Goal: Information Seeking & Learning: Learn about a topic

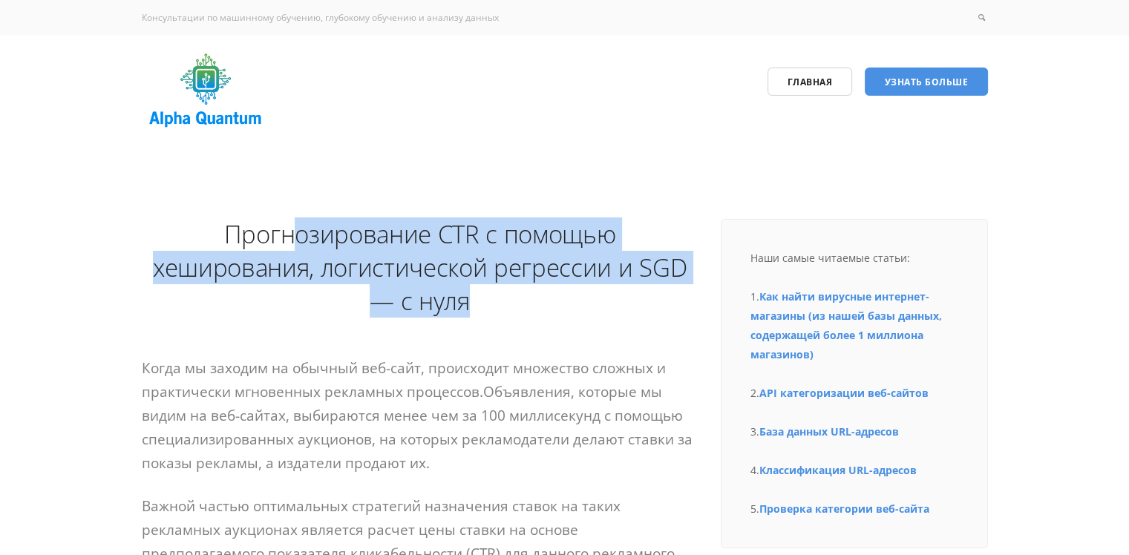
drag, startPoint x: 487, startPoint y: 309, endPoint x: 266, endPoint y: 266, distance: 224.5
click at [291, 234] on h1 "Прогнозирование CTR с помощью хеширования, логистической регрессии и SGD — с ну…" at bounding box center [420, 267] width 556 height 100
click at [266, 294] on h1 "Прогнозирование CTR с помощью хеширования, логистической регрессии и SGD — с ну…" at bounding box center [420, 267] width 556 height 100
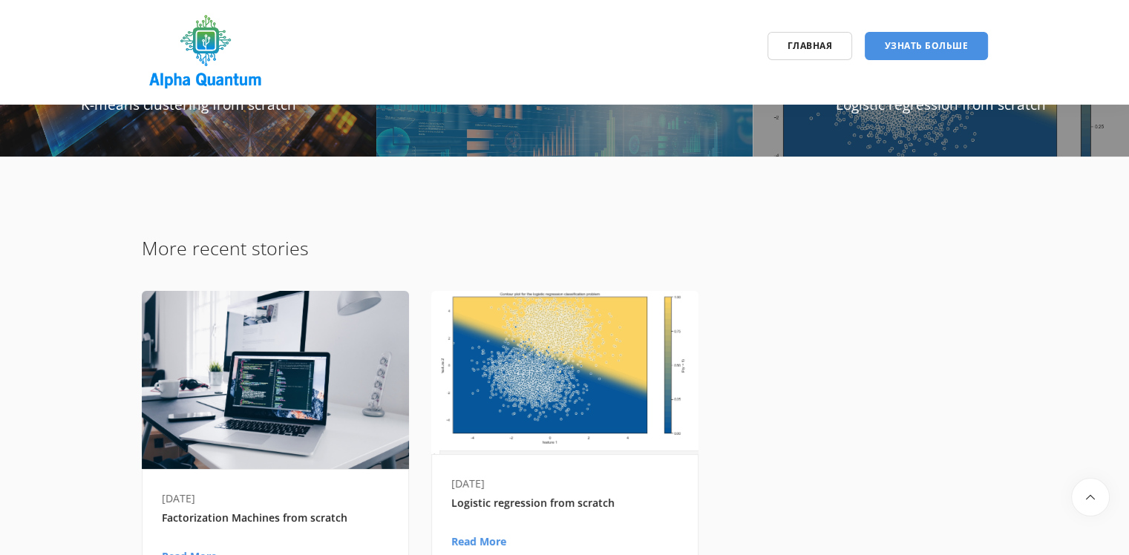
scroll to position [11055, 0]
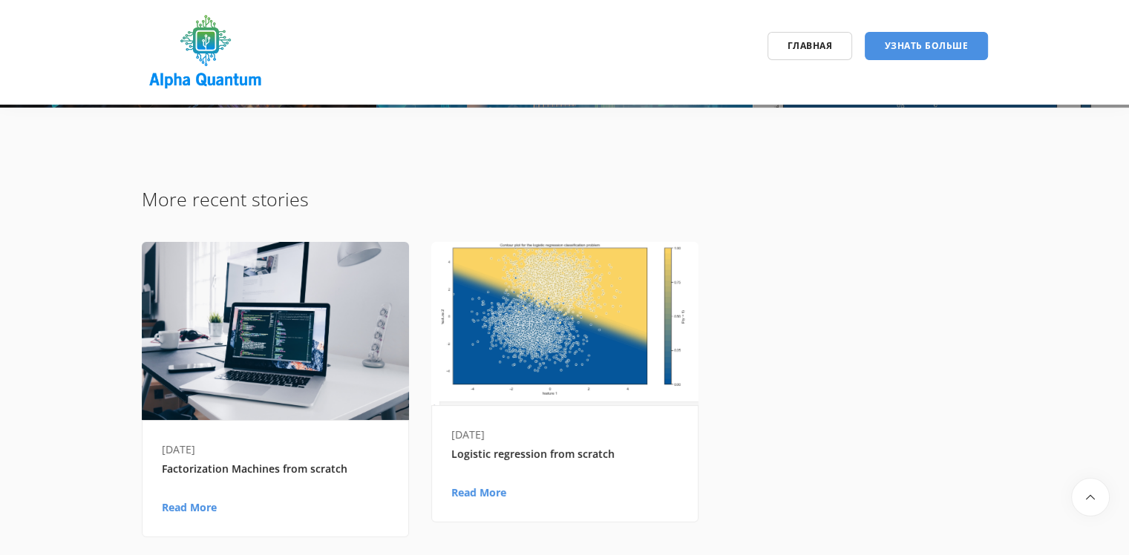
drag, startPoint x: 139, startPoint y: 291, endPoint x: 522, endPoint y: 312, distance: 383.4
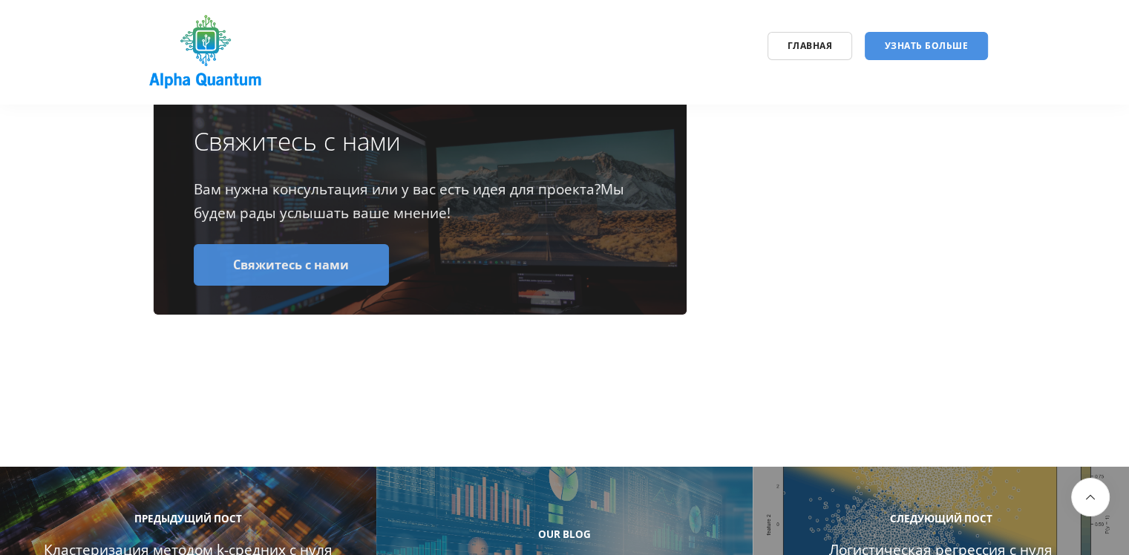
scroll to position [10536, 0]
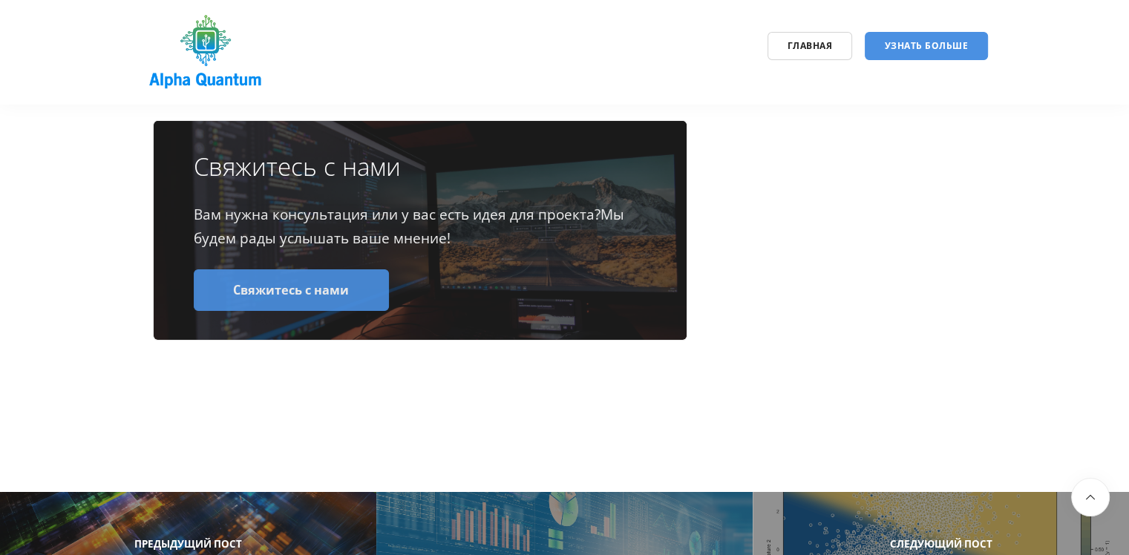
drag, startPoint x: 461, startPoint y: 279, endPoint x: 241, endPoint y: 291, distance: 219.9
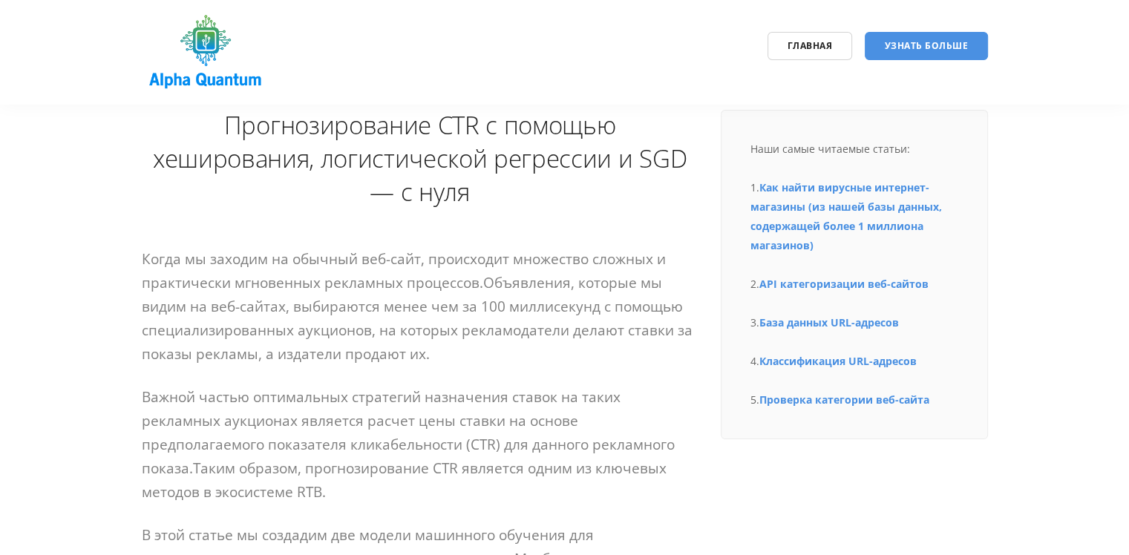
scroll to position [0, 0]
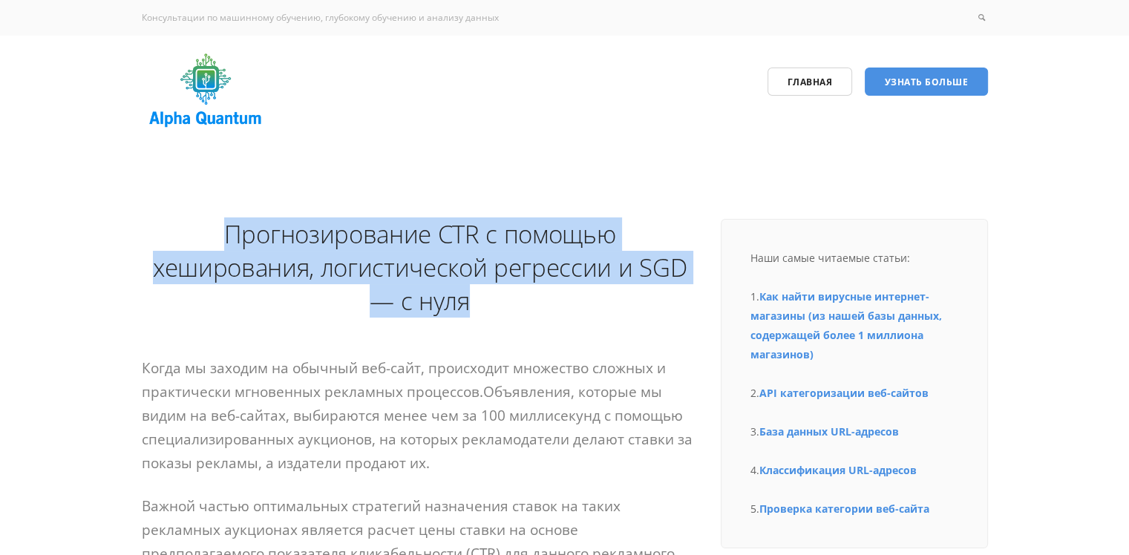
drag, startPoint x: 462, startPoint y: 301, endPoint x: 225, endPoint y: 234, distance: 246.6
click at [225, 234] on h1 "Прогнозирование CTR с помощью хеширования, логистической регрессии и SGD — с ну…" at bounding box center [420, 267] width 556 height 100
click at [233, 284] on h1 "Прогнозирование CTR с помощью хеширования, логистической регрессии и SGD — с ну…" at bounding box center [420, 267] width 556 height 100
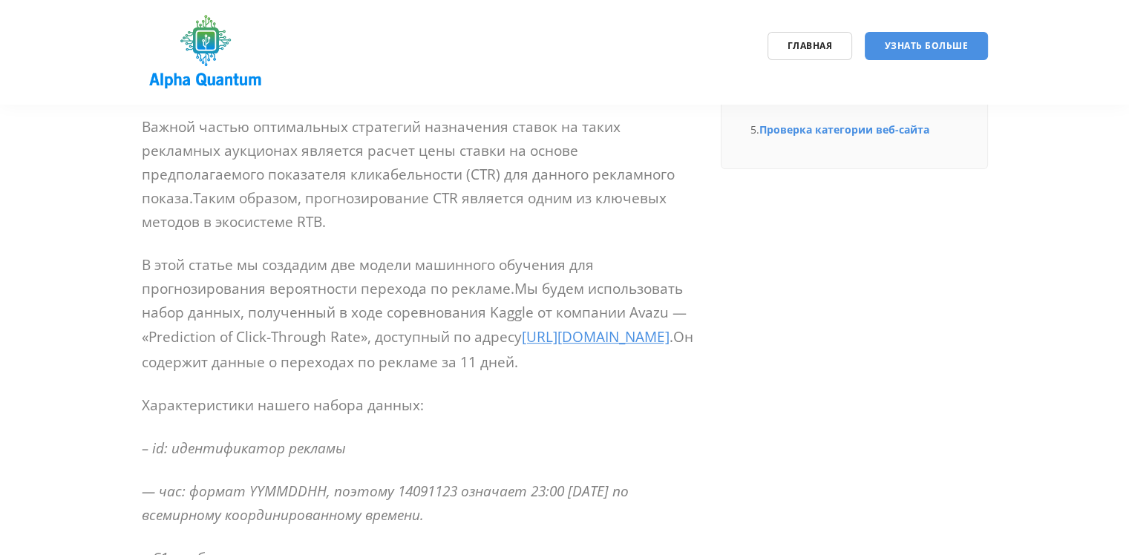
scroll to position [445, 0]
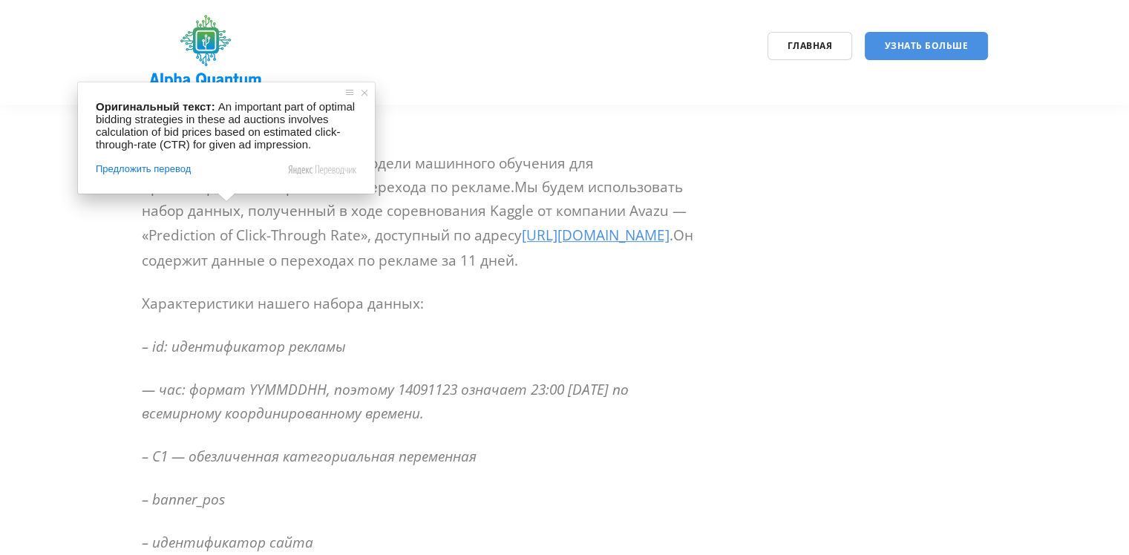
drag, startPoint x: 527, startPoint y: 348, endPoint x: 517, endPoint y: 358, distance: 13.6
click at [526, 348] on p "– id: идентификатор рекламы" at bounding box center [420, 347] width 556 height 24
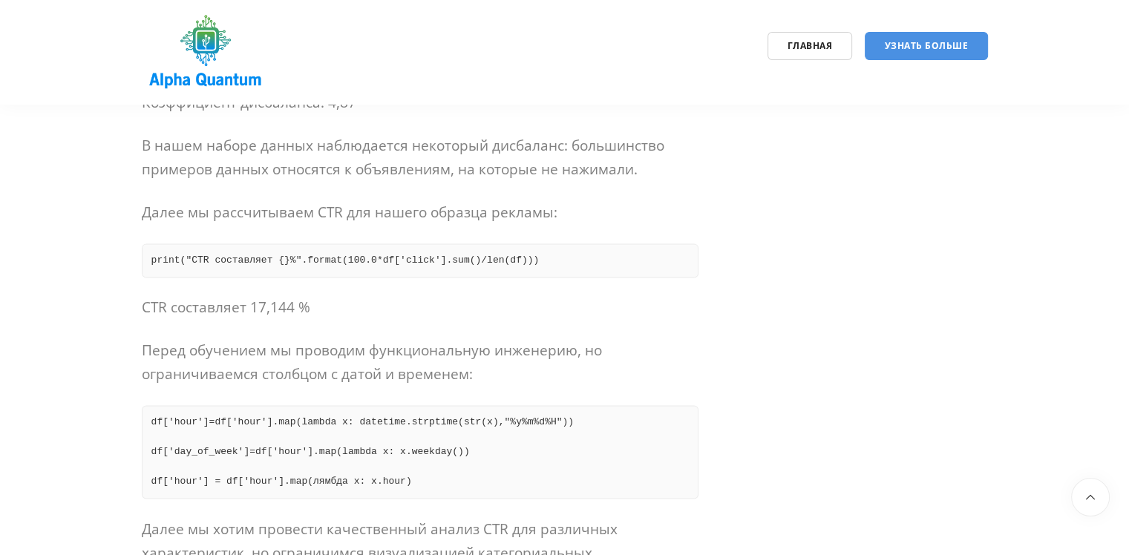
scroll to position [1929, 0]
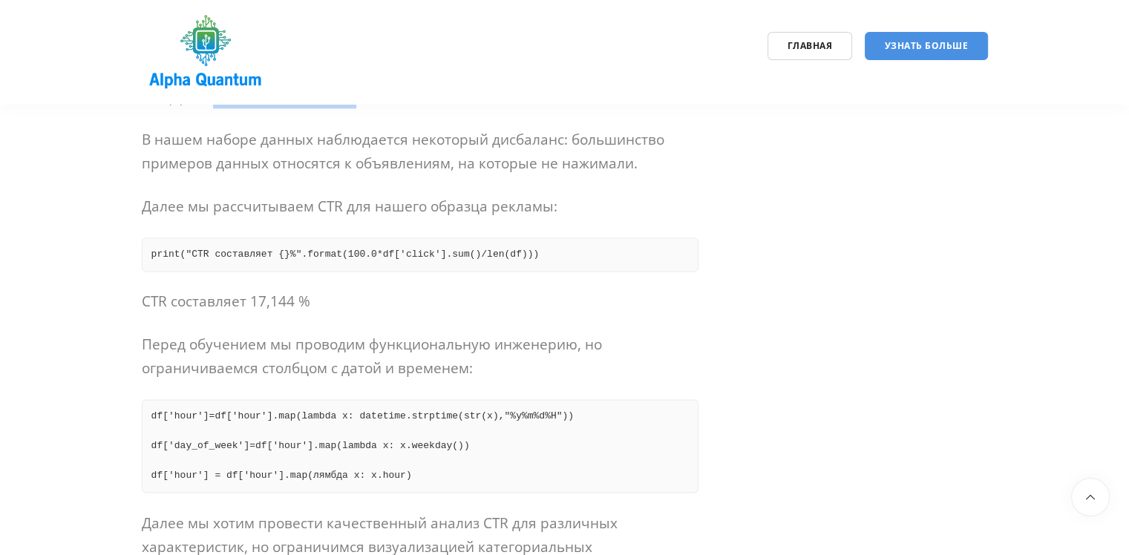
drag, startPoint x: 380, startPoint y: 436, endPoint x: 161, endPoint y: 424, distance: 219.2
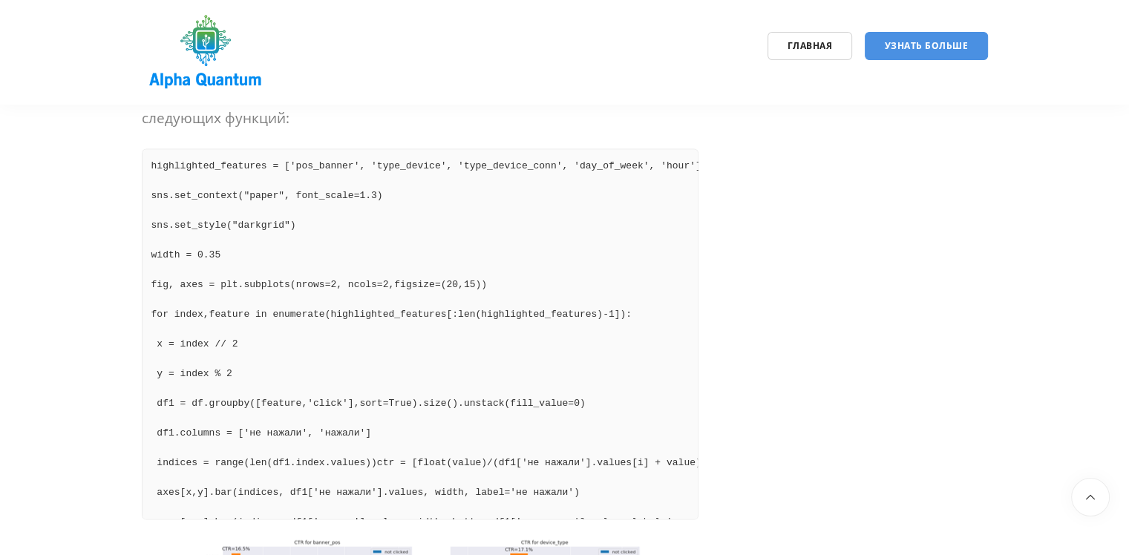
scroll to position [2820, 0]
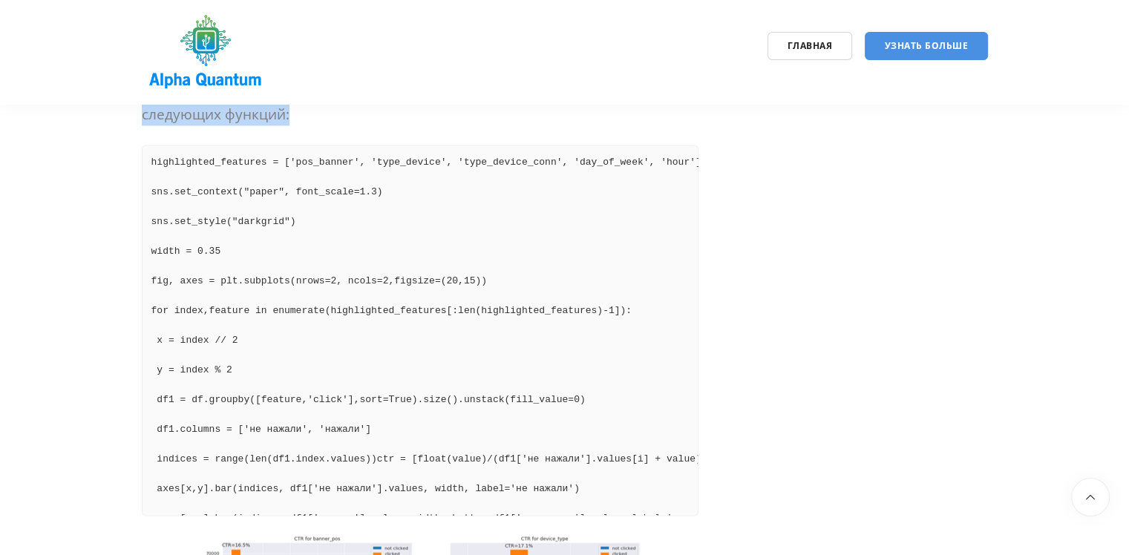
drag, startPoint x: 329, startPoint y: 442, endPoint x: 139, endPoint y: 424, distance: 190.8
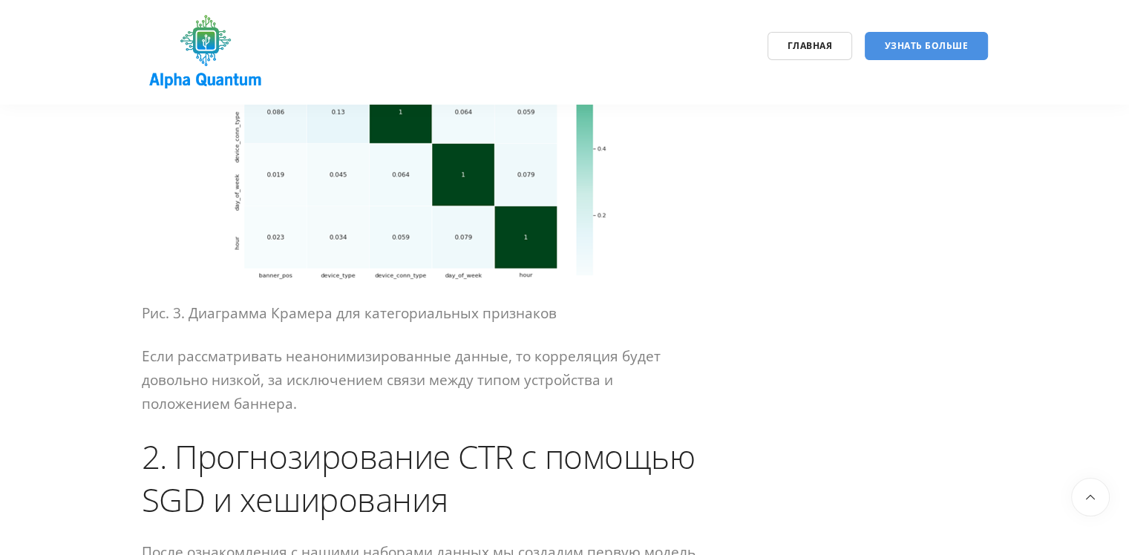
scroll to position [4452, 0]
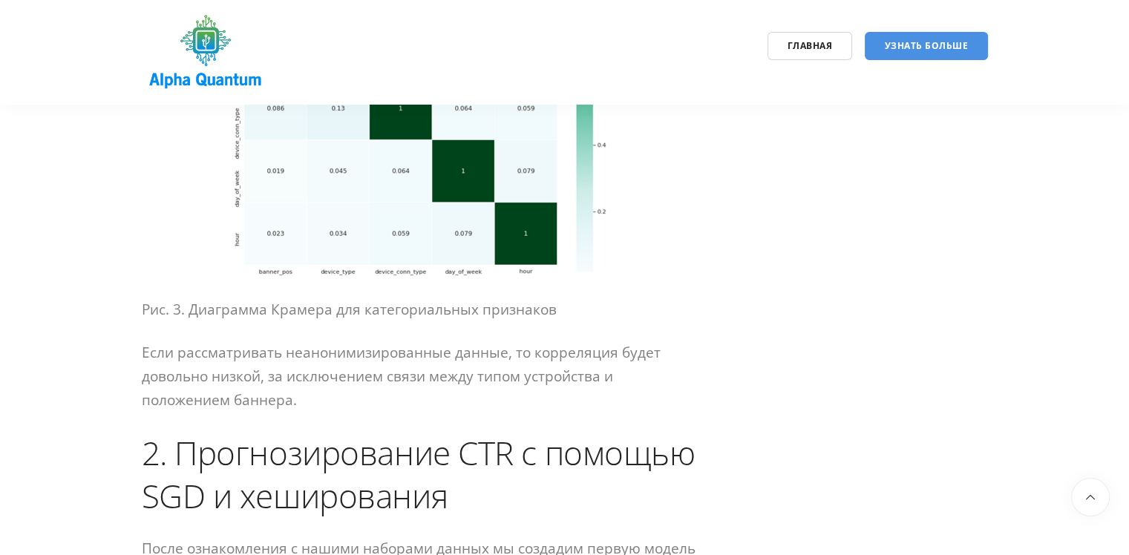
drag, startPoint x: 472, startPoint y: 151, endPoint x: 42, endPoint y: 165, distance: 430.6
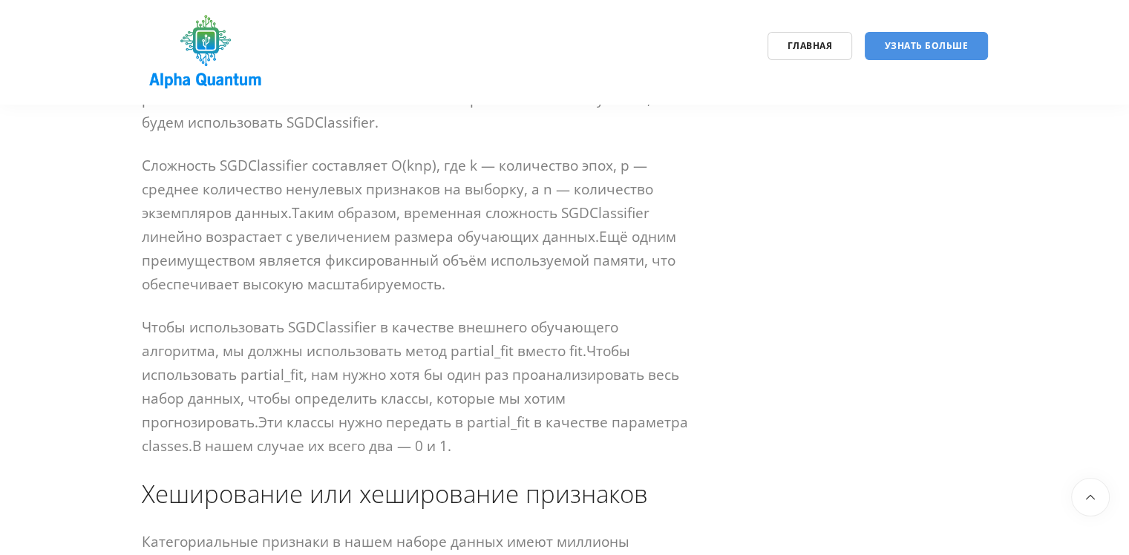
scroll to position [5268, 0]
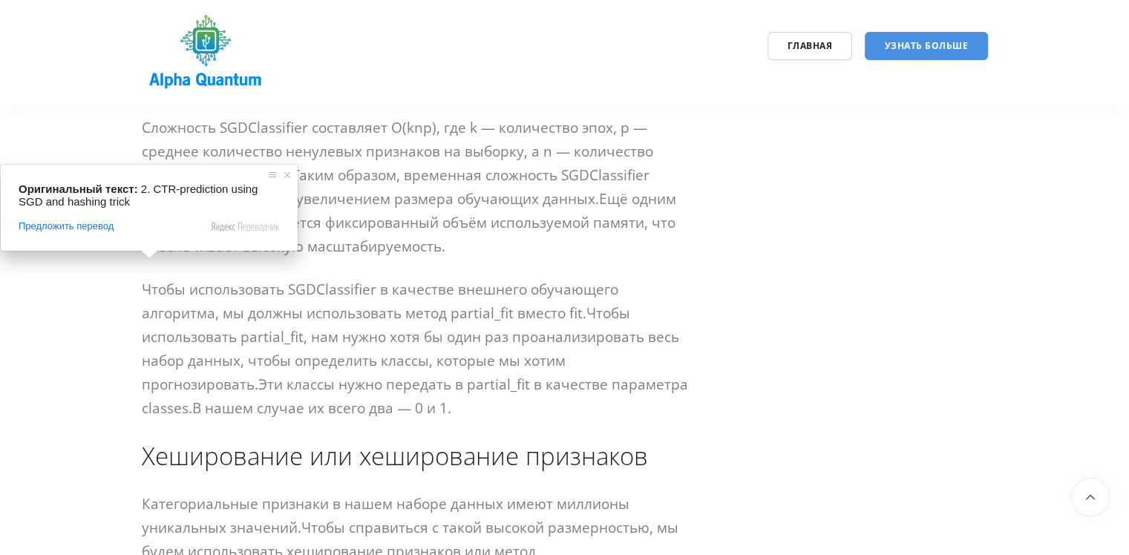
drag, startPoint x: 186, startPoint y: 273, endPoint x: 468, endPoint y: 312, distance: 284.6
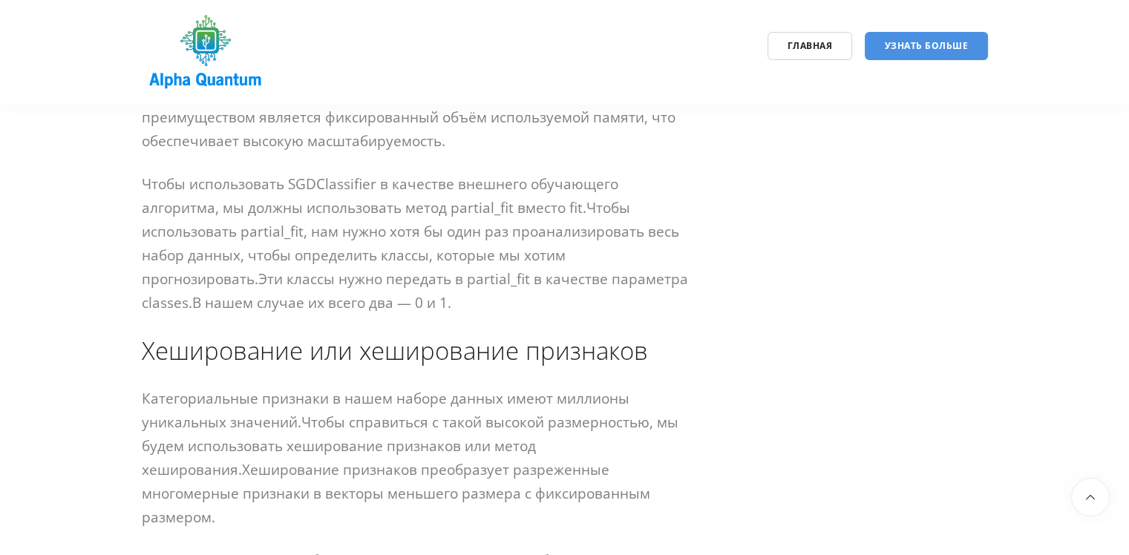
scroll to position [5565, 0]
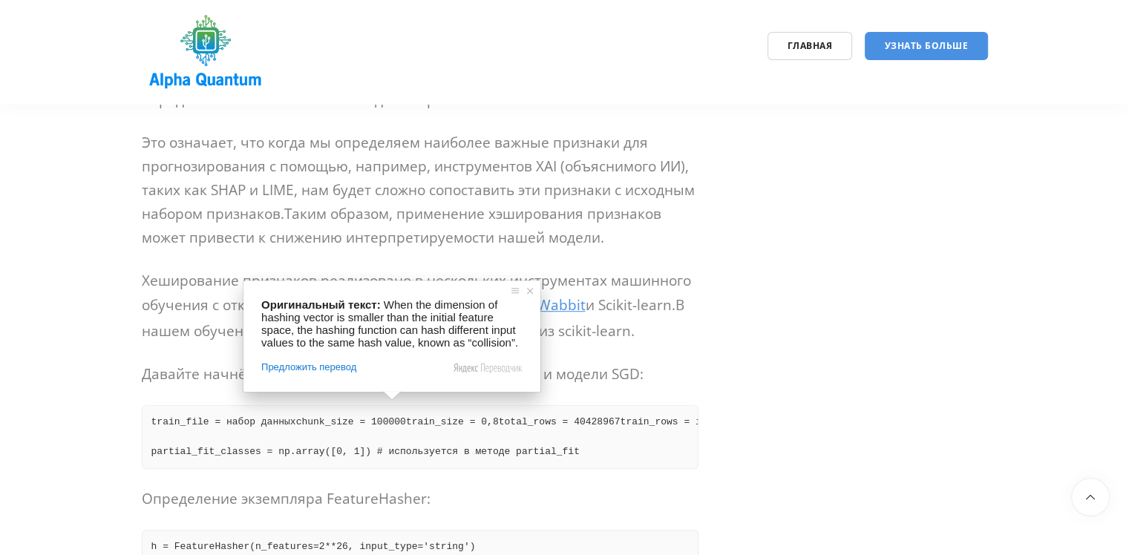
scroll to position [6455, 0]
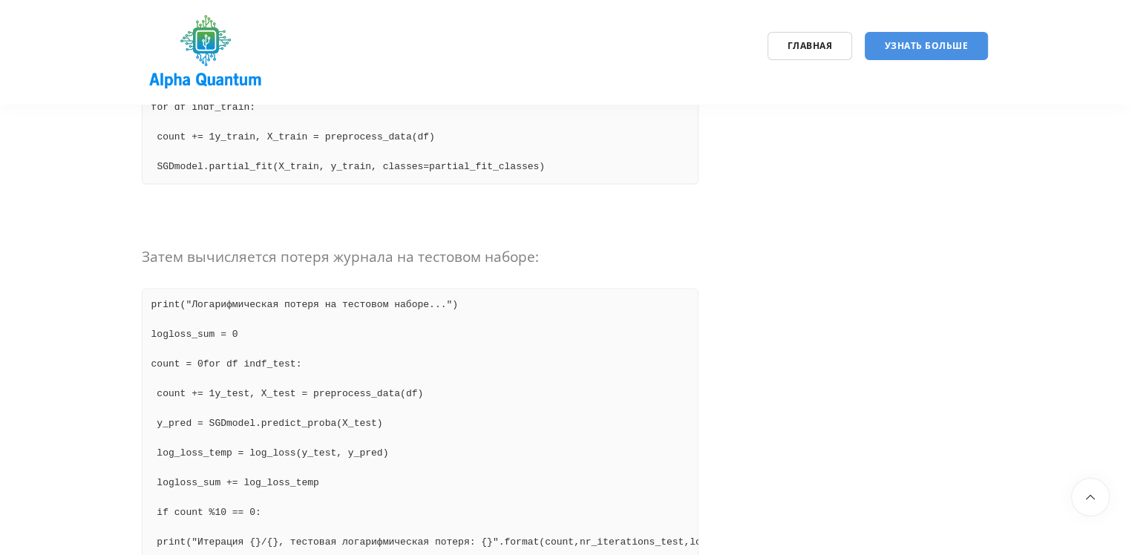
scroll to position [7791, 0]
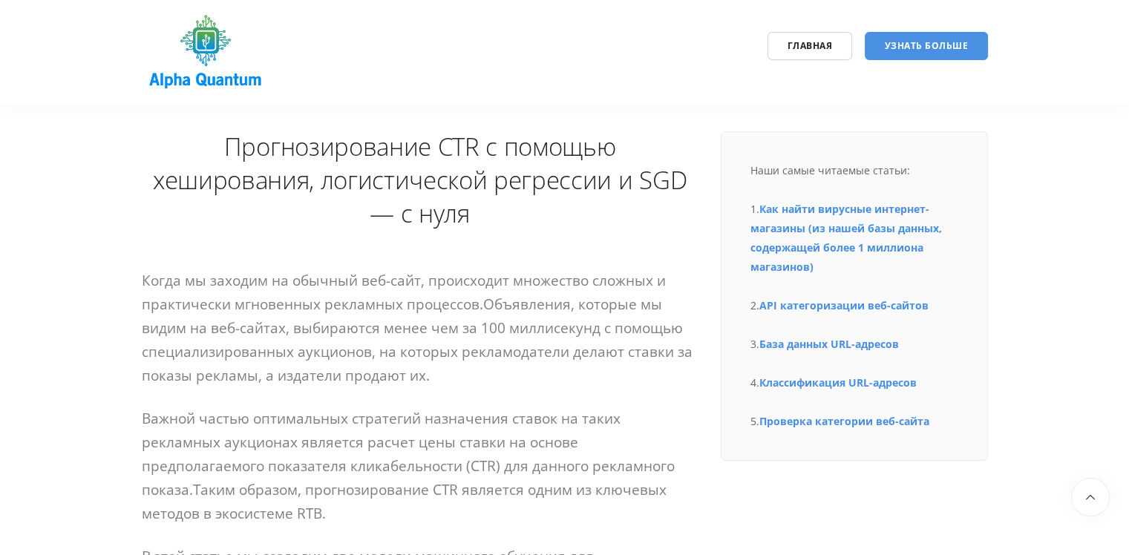
scroll to position [0, 0]
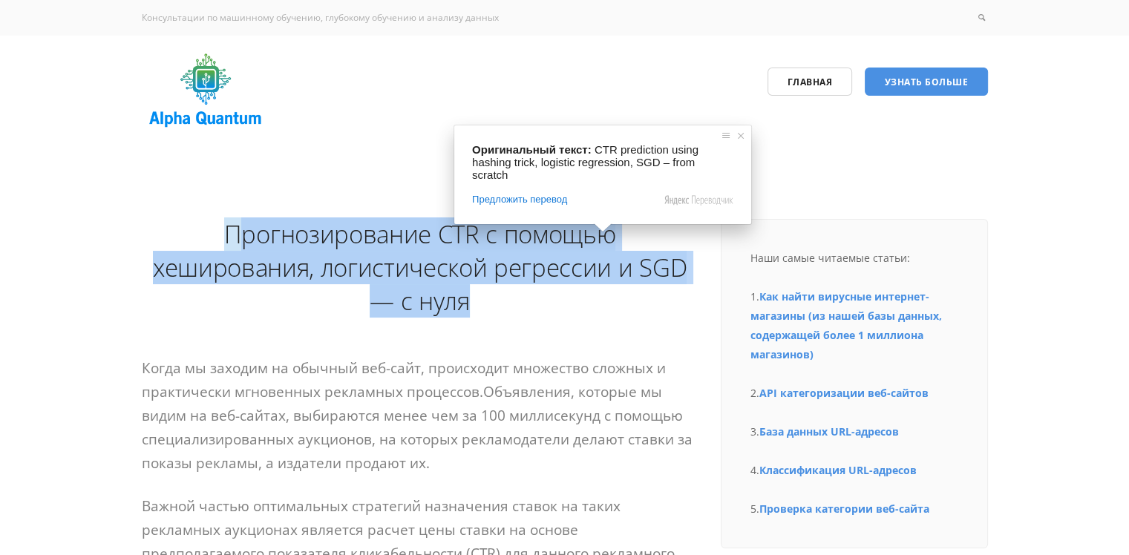
drag, startPoint x: 487, startPoint y: 301, endPoint x: 179, endPoint y: 266, distance: 310.6
click at [242, 218] on h1 "Прогнозирование CTR с помощью хеширования, логистической регрессии и SGD — с ну…" at bounding box center [420, 267] width 556 height 100
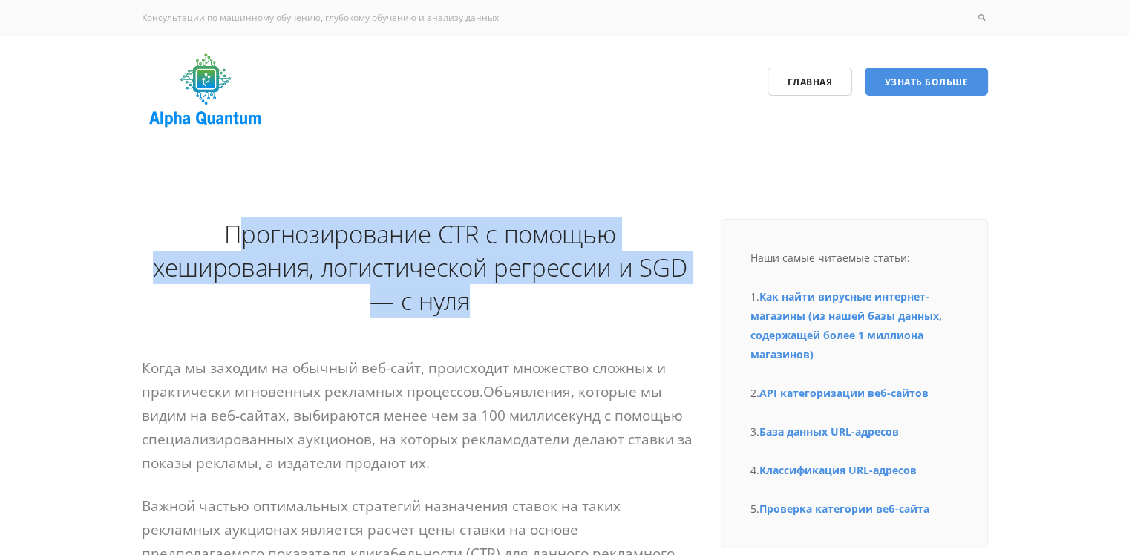
click at [153, 295] on h1 "Прогнозирование CTR с помощью хеширования, логистической регрессии и SGD — с ну…" at bounding box center [420, 267] width 556 height 100
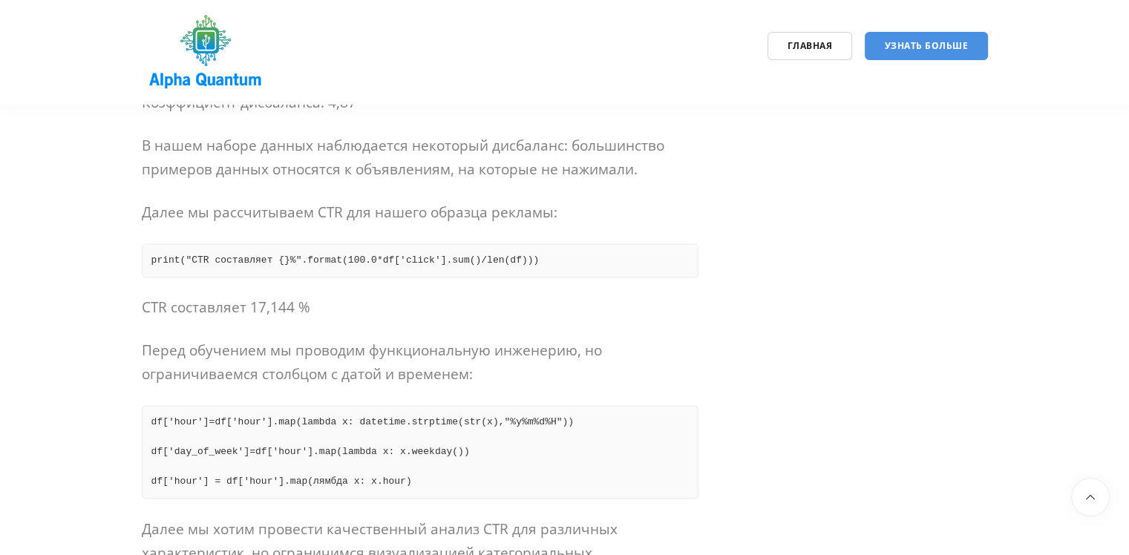
scroll to position [1929, 0]
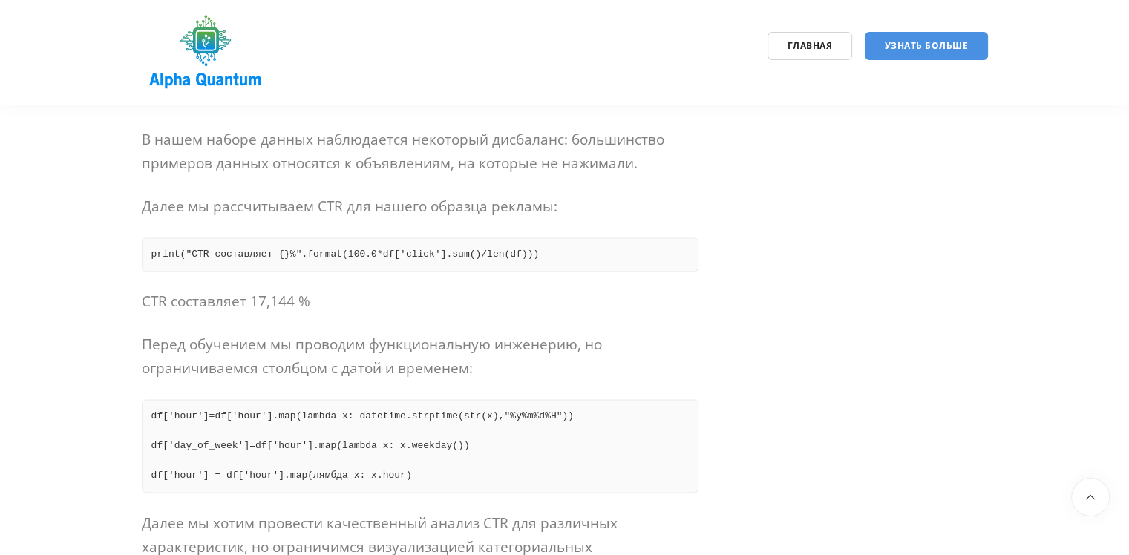
drag, startPoint x: 427, startPoint y: 297, endPoint x: 134, endPoint y: 286, distance: 293.3
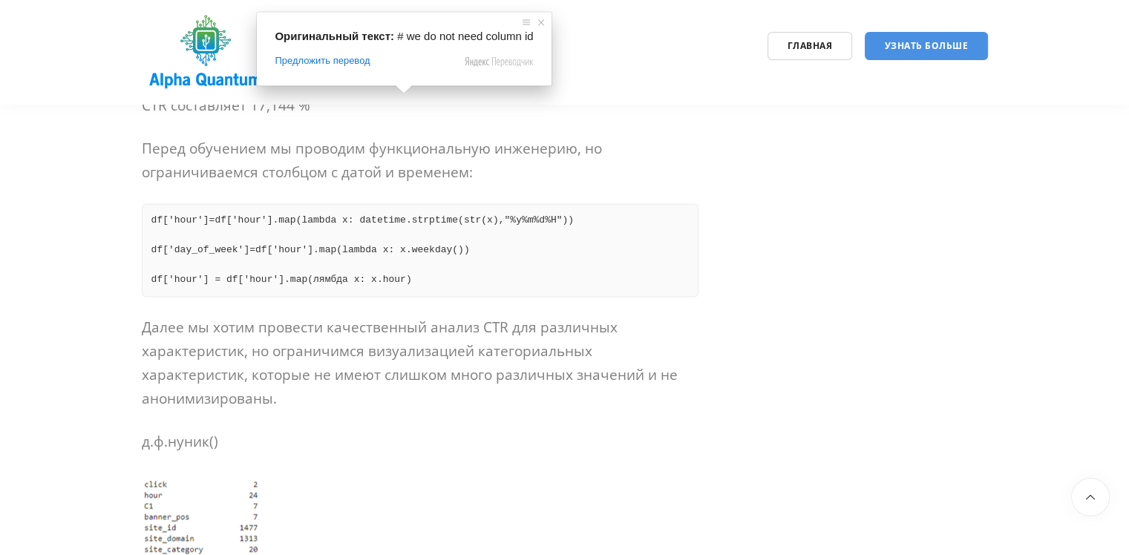
scroll to position [2226, 0]
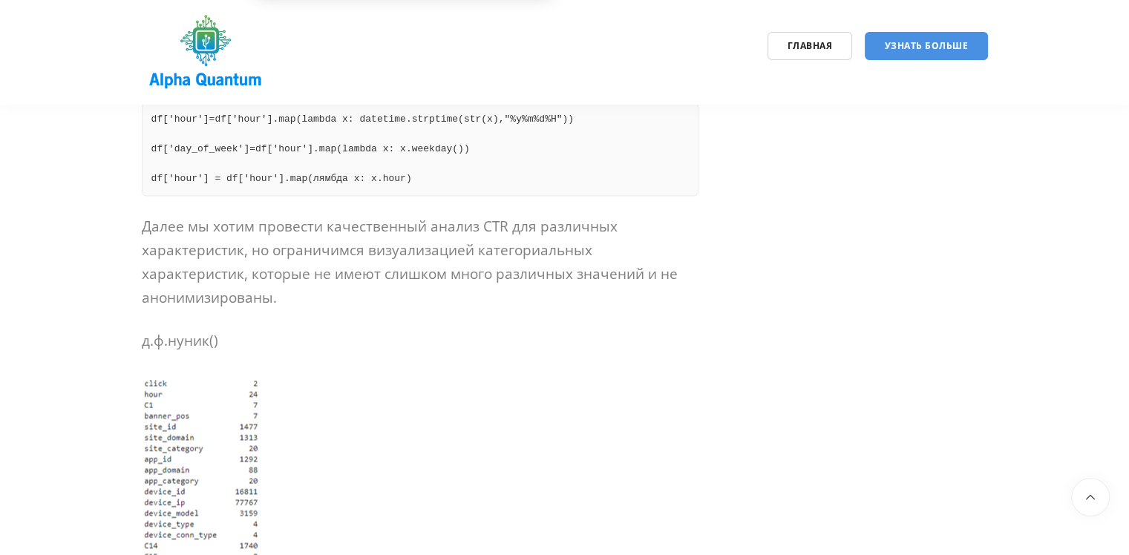
drag, startPoint x: 561, startPoint y: 246, endPoint x: 175, endPoint y: 180, distance: 391.6
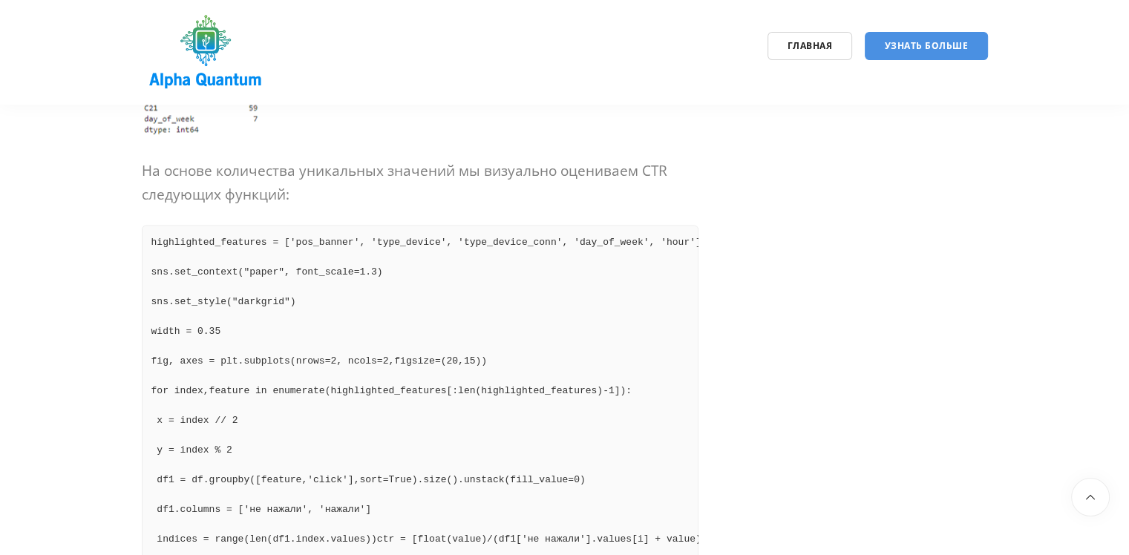
scroll to position [2745, 0]
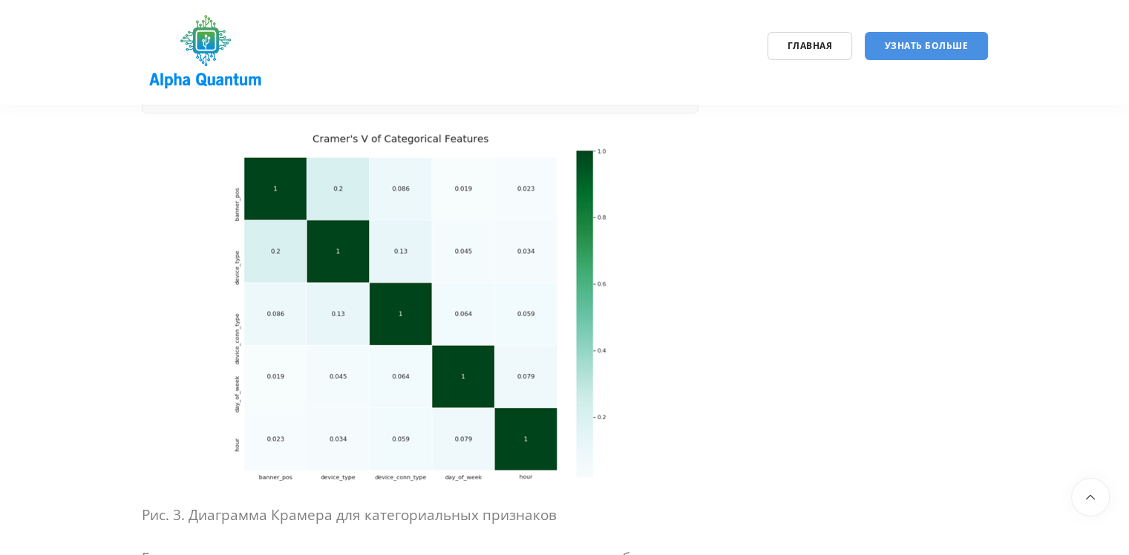
scroll to position [4378, 0]
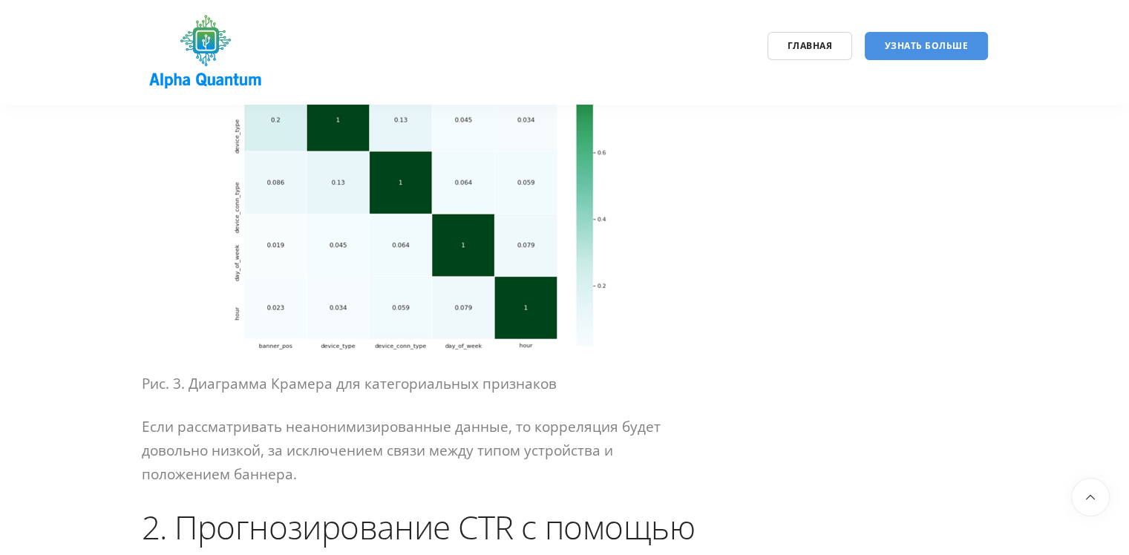
drag, startPoint x: 351, startPoint y: 214, endPoint x: 246, endPoint y: 211, distance: 104.6
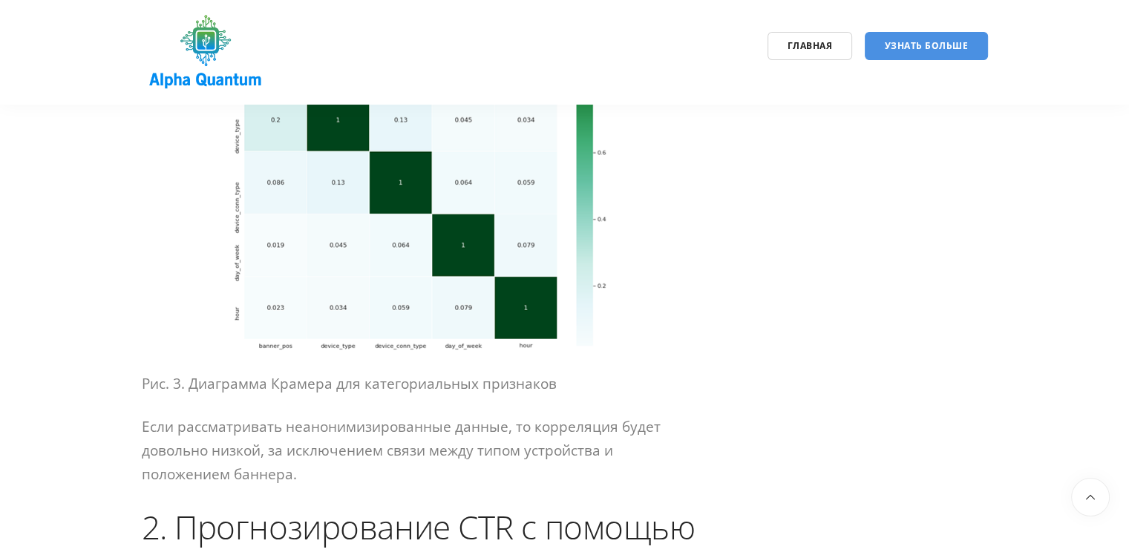
drag, startPoint x: 478, startPoint y: 223, endPoint x: 150, endPoint y: 211, distance: 328.2
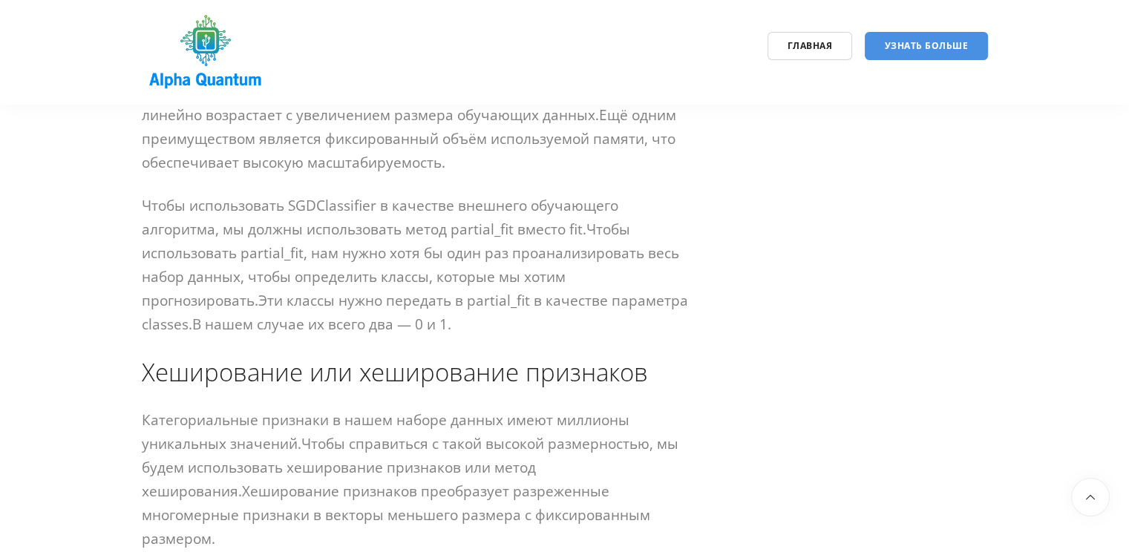
scroll to position [5342, 0]
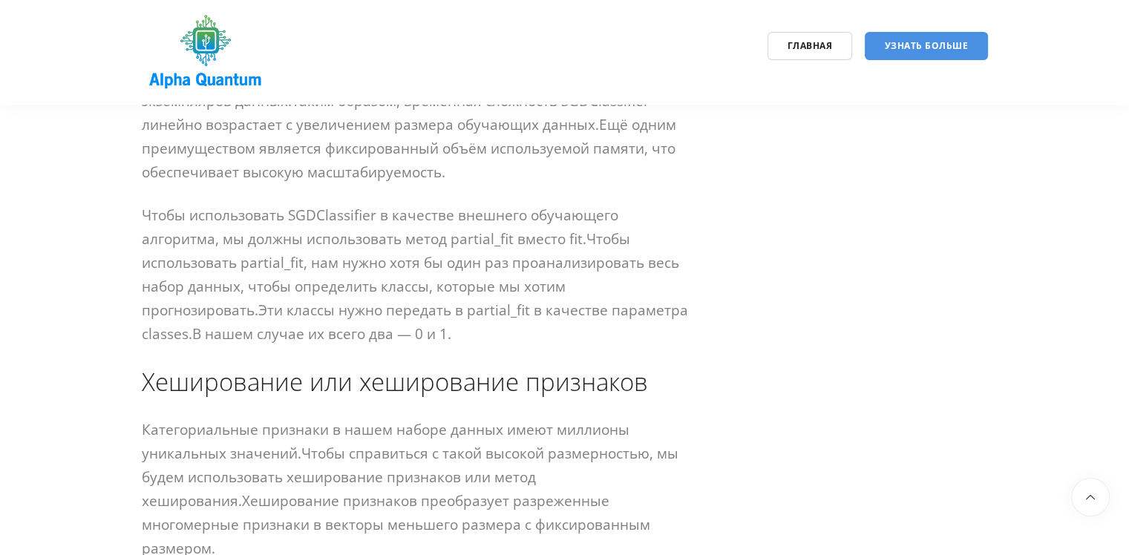
drag, startPoint x: 142, startPoint y: 302, endPoint x: 531, endPoint y: 373, distance: 396.0
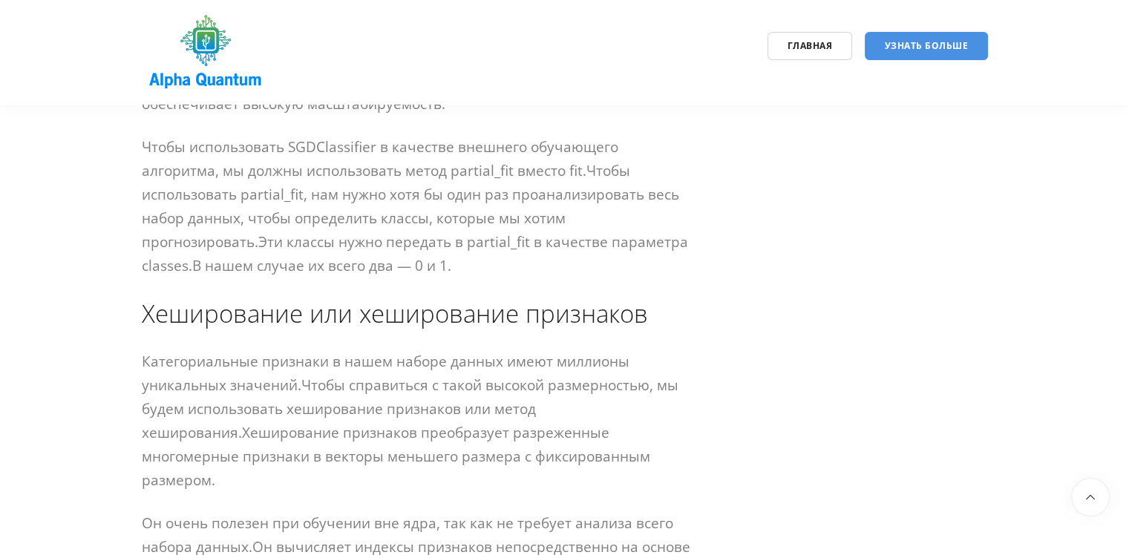
scroll to position [5416, 0]
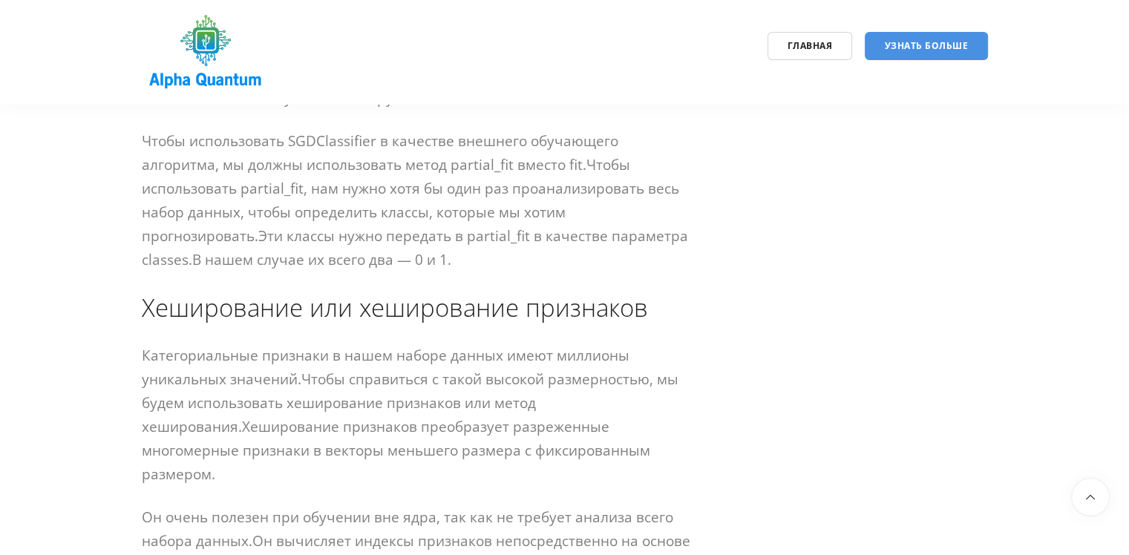
drag, startPoint x: 379, startPoint y: 412, endPoint x: 199, endPoint y: 341, distance: 193.6
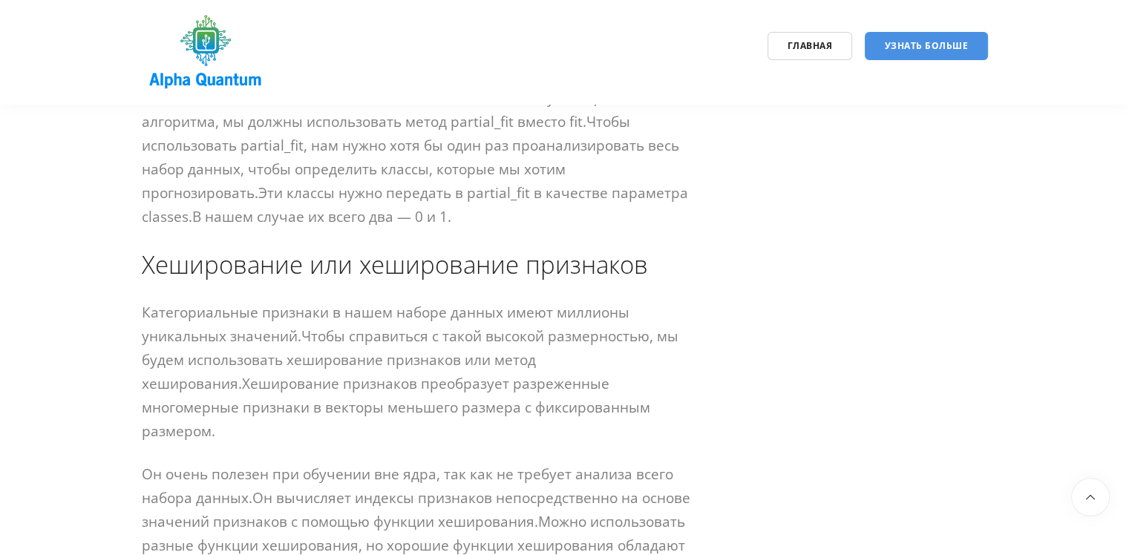
scroll to position [5713, 0]
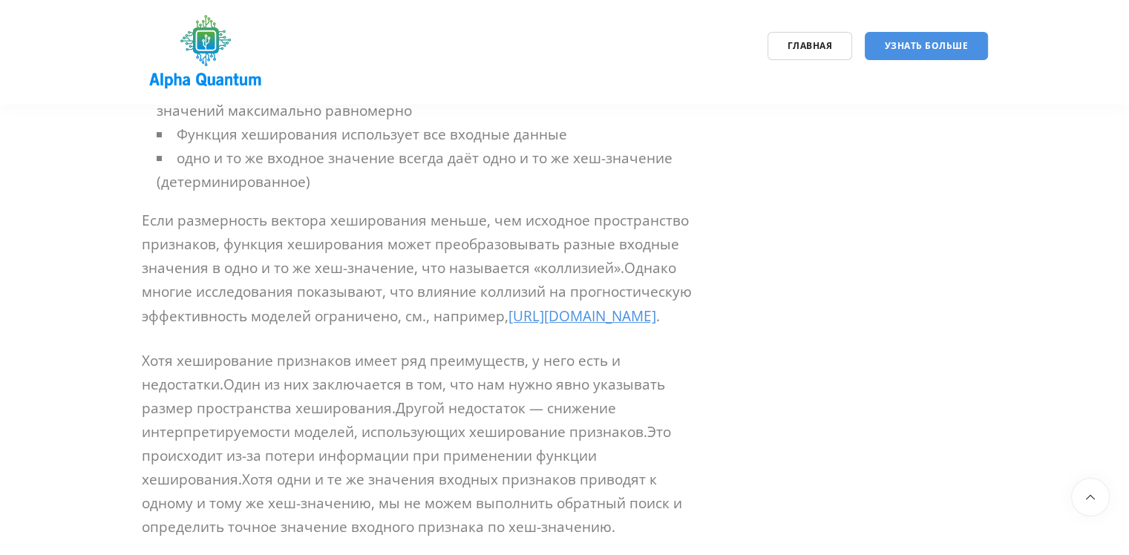
scroll to position [6010, 0]
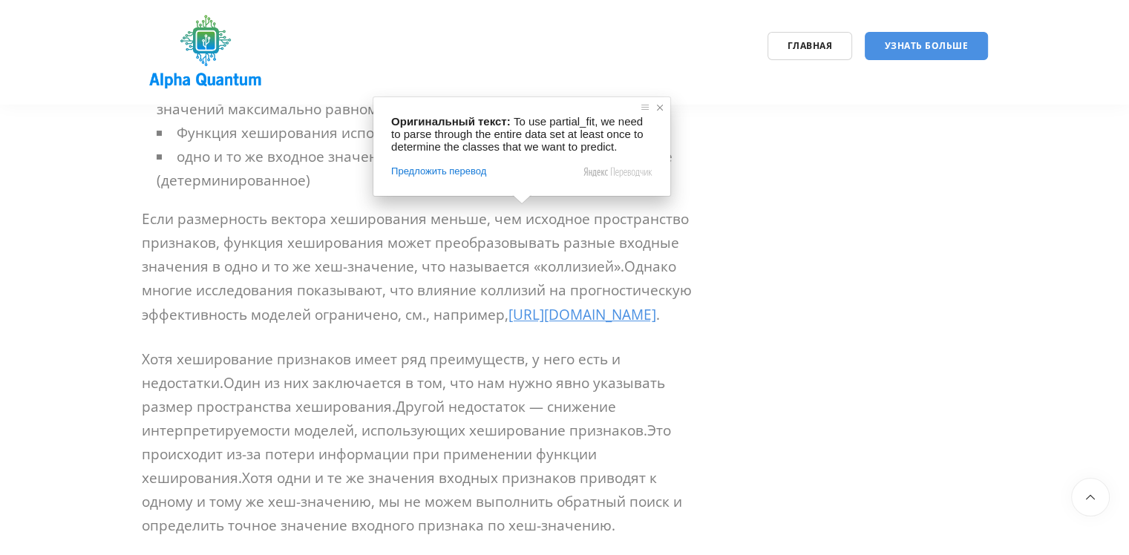
click at [653, 108] on span at bounding box center [659, 107] width 15 height 15
